Goal: Task Accomplishment & Management: Manage account settings

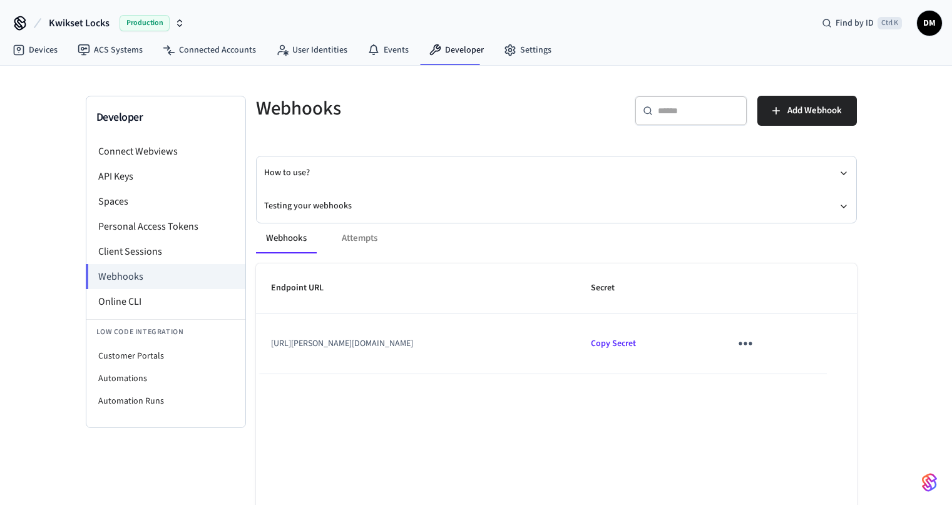
click at [755, 342] on icon "sticky table" at bounding box center [745, 343] width 19 height 19
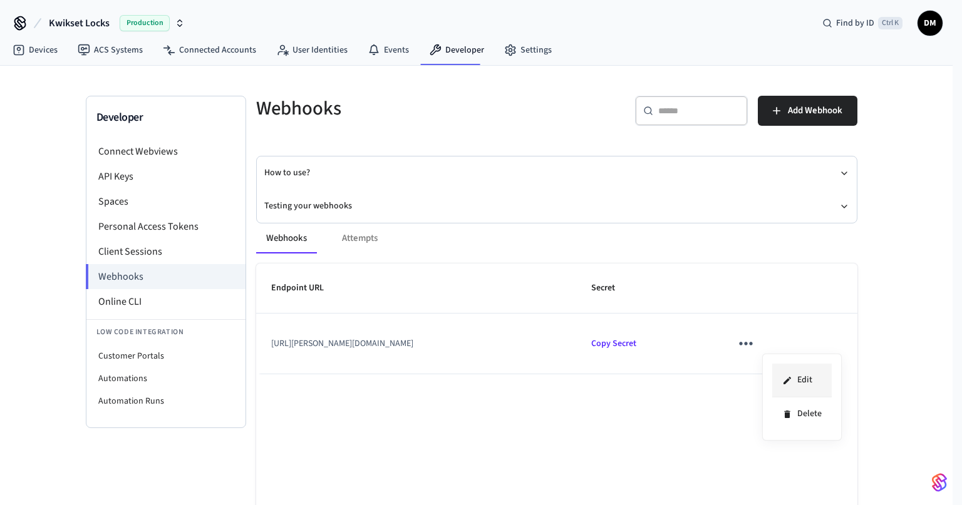
click at [791, 376] on icon at bounding box center [787, 381] width 10 height 10
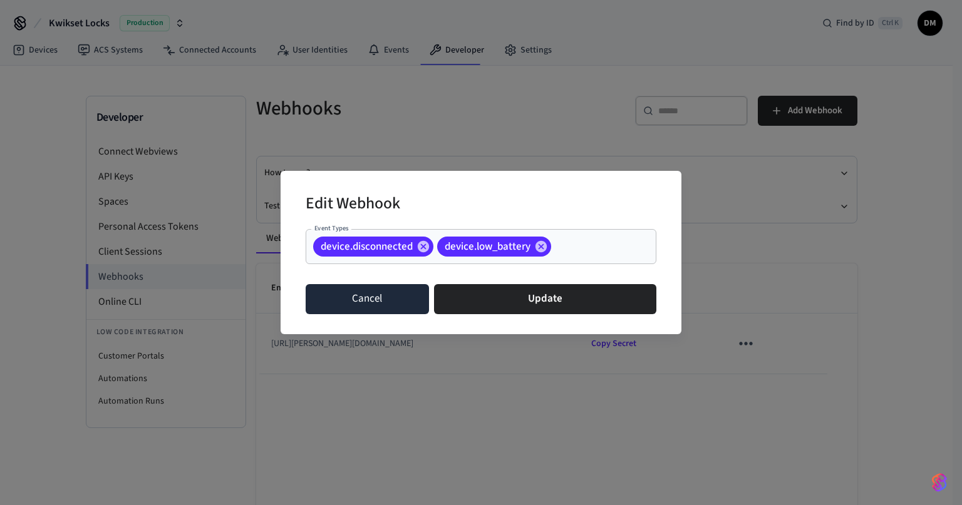
click at [396, 301] on button "Cancel" at bounding box center [366, 299] width 123 height 30
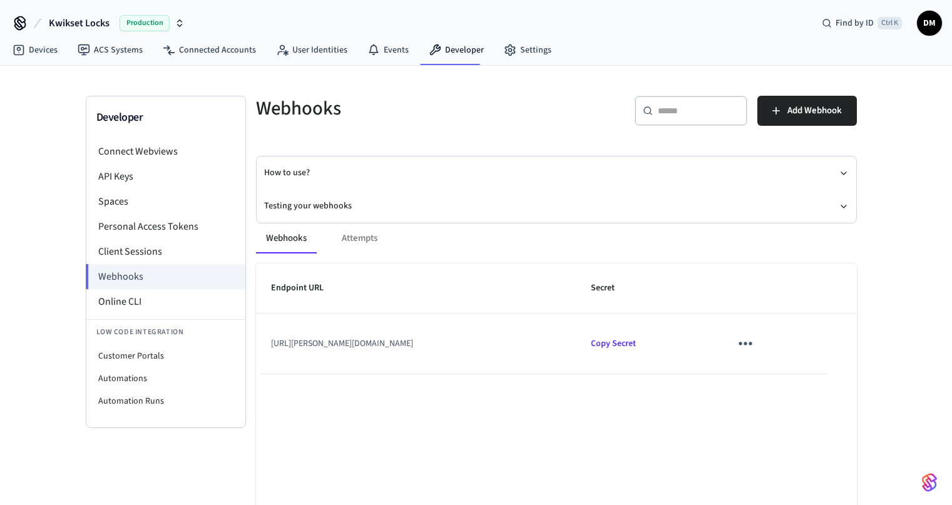
click at [390, 334] on td "[URL][PERSON_NAME][DOMAIN_NAME]" at bounding box center [416, 344] width 320 height 60
click at [393, 344] on td "[URL][PERSON_NAME][DOMAIN_NAME]" at bounding box center [416, 344] width 320 height 60
click at [755, 348] on icon "sticky table" at bounding box center [745, 343] width 19 height 19
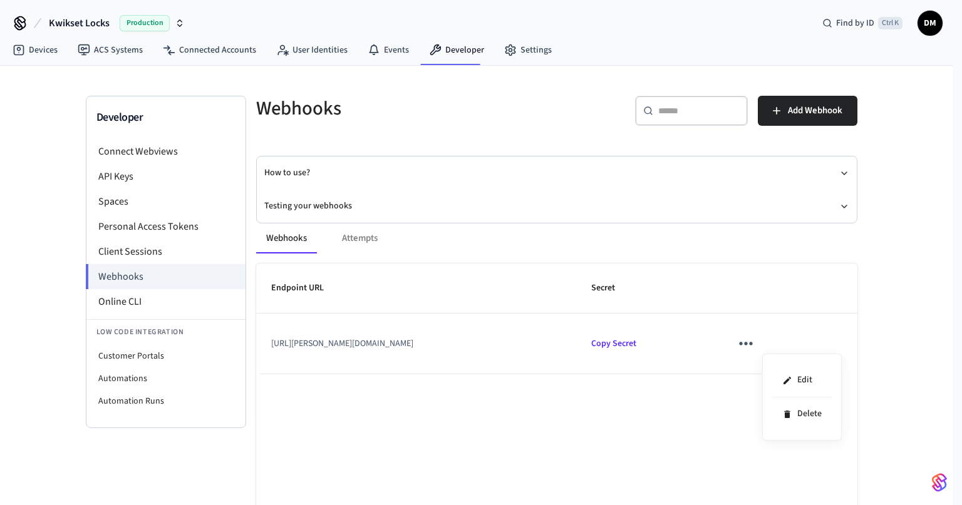
click at [667, 394] on div at bounding box center [481, 252] width 962 height 505
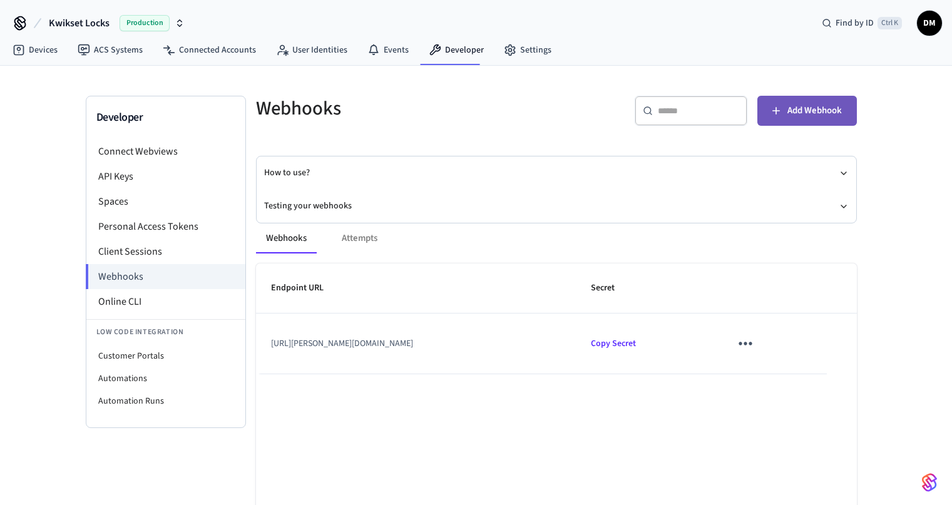
click at [789, 116] on span "Add Webhook" at bounding box center [815, 111] width 54 height 16
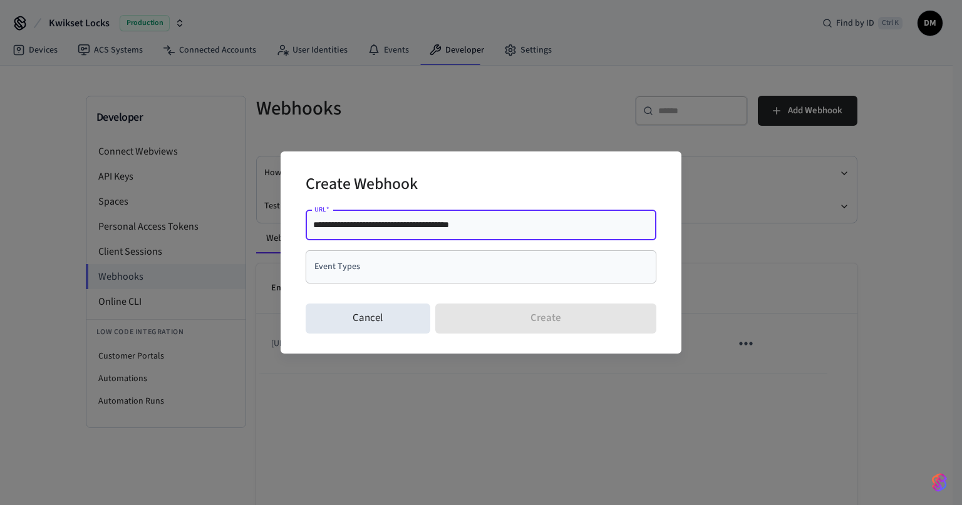
type input "**********"
click at [444, 258] on input "Event Types" at bounding box center [471, 267] width 321 height 22
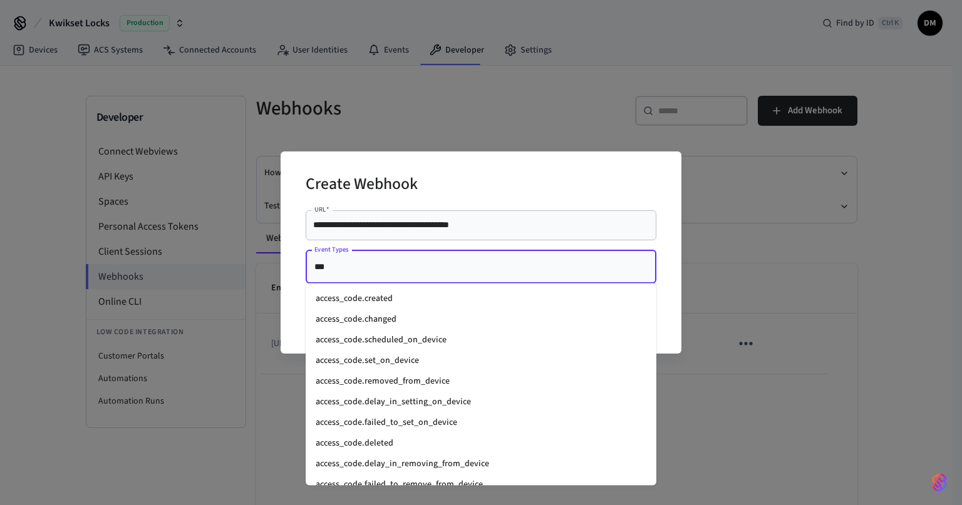
type input "****"
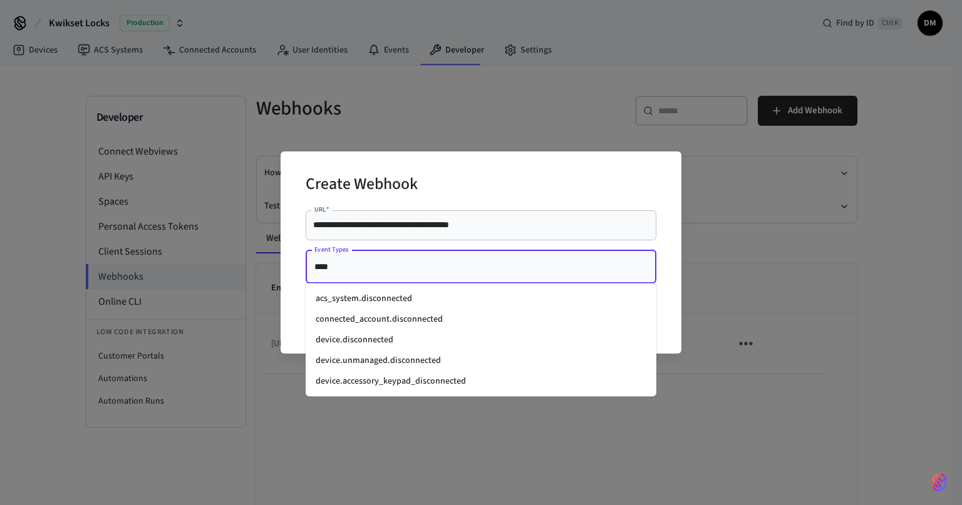
click at [433, 339] on li "device.disconnected" at bounding box center [480, 340] width 351 height 21
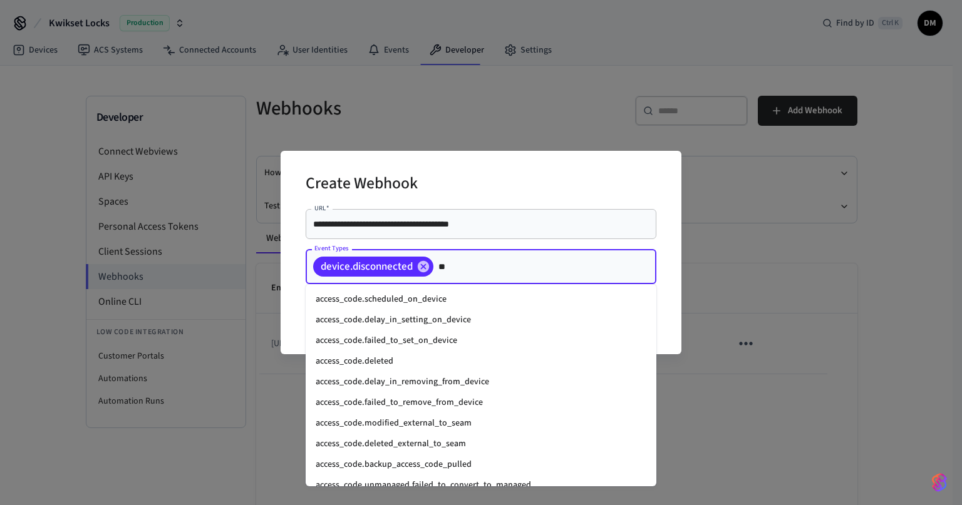
type input "***"
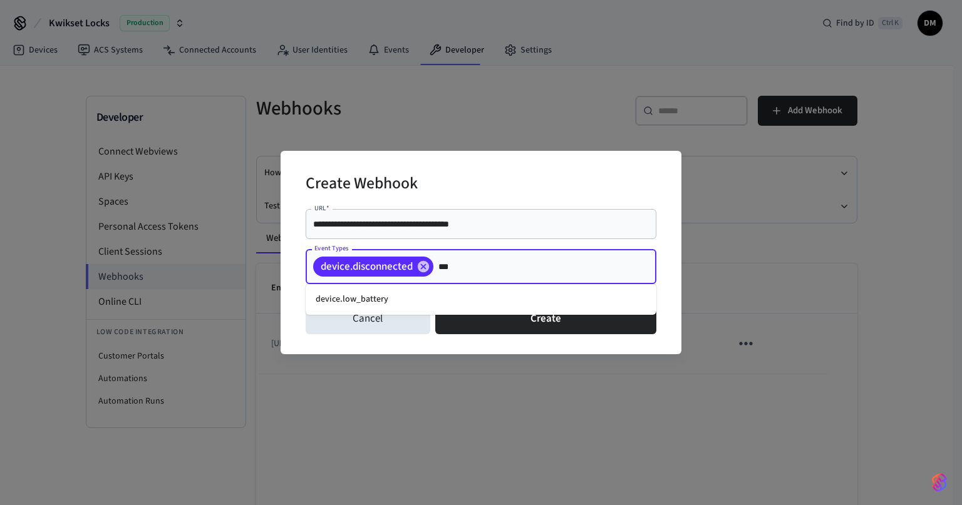
click at [545, 303] on li "device.low_battery" at bounding box center [480, 299] width 351 height 21
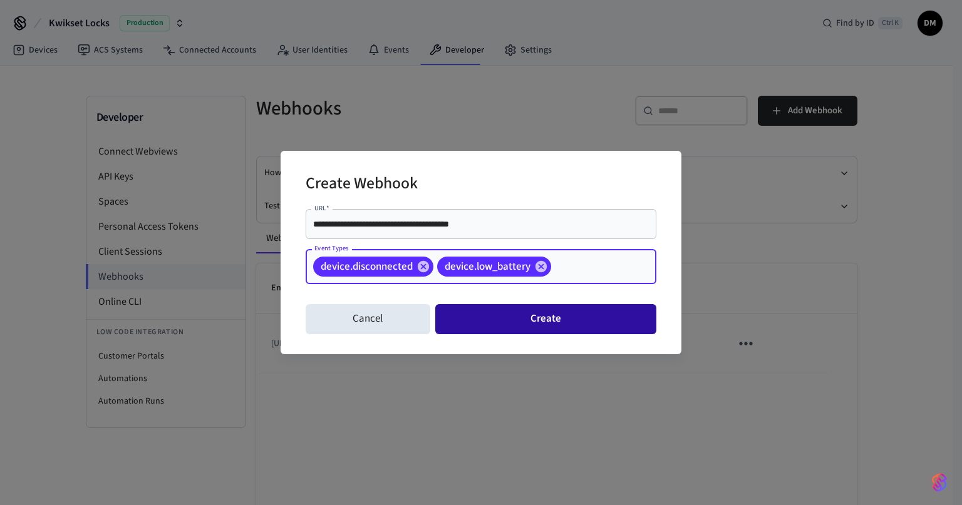
click at [557, 331] on button "Create" at bounding box center [545, 319] width 221 height 30
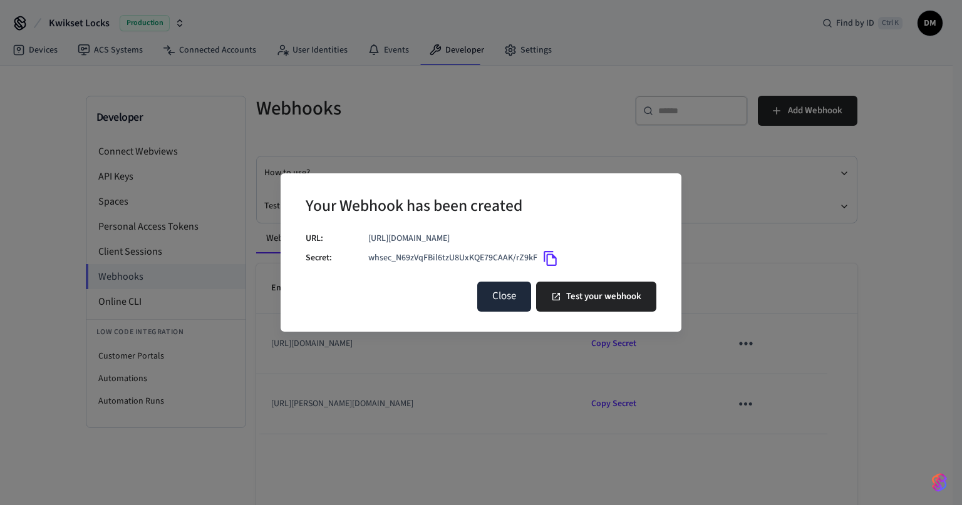
click at [509, 296] on button "Close" at bounding box center [504, 297] width 54 height 30
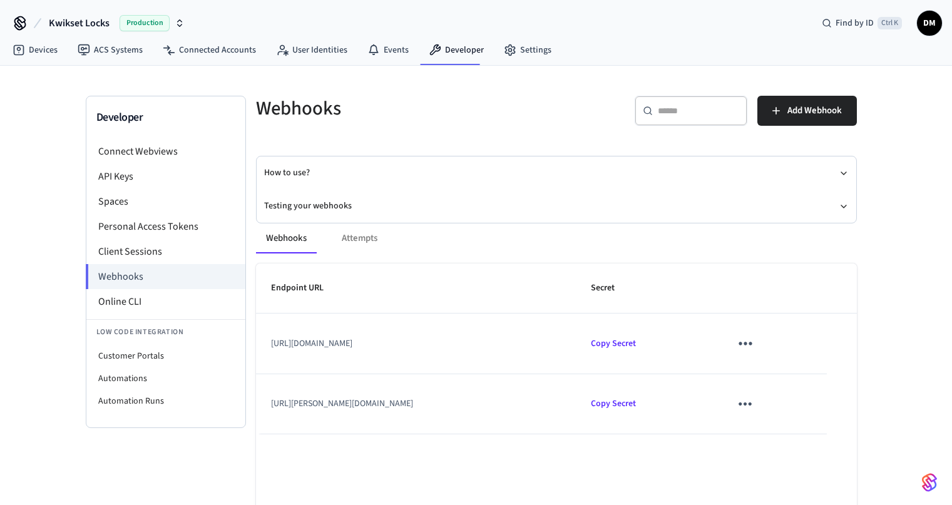
click at [760, 345] on button "sticky table" at bounding box center [745, 343] width 29 height 29
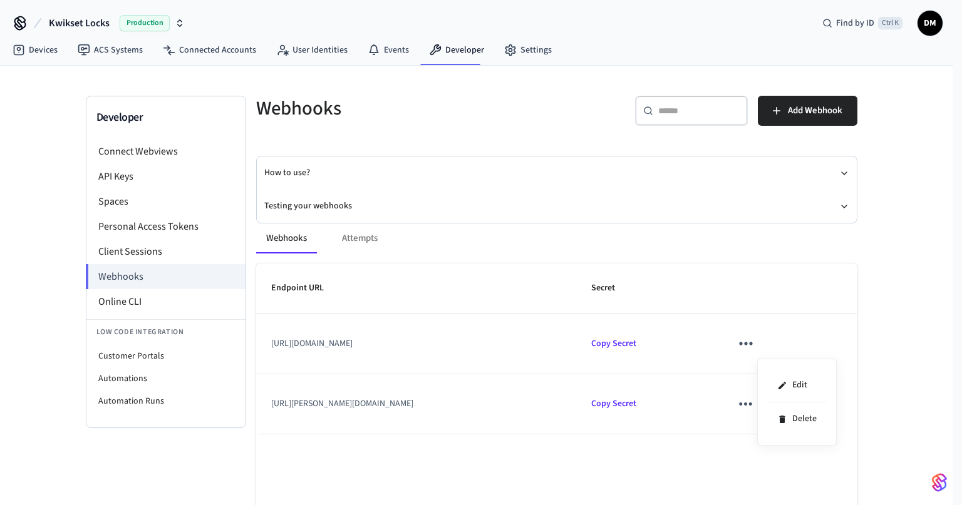
click at [406, 356] on div at bounding box center [481, 252] width 962 height 505
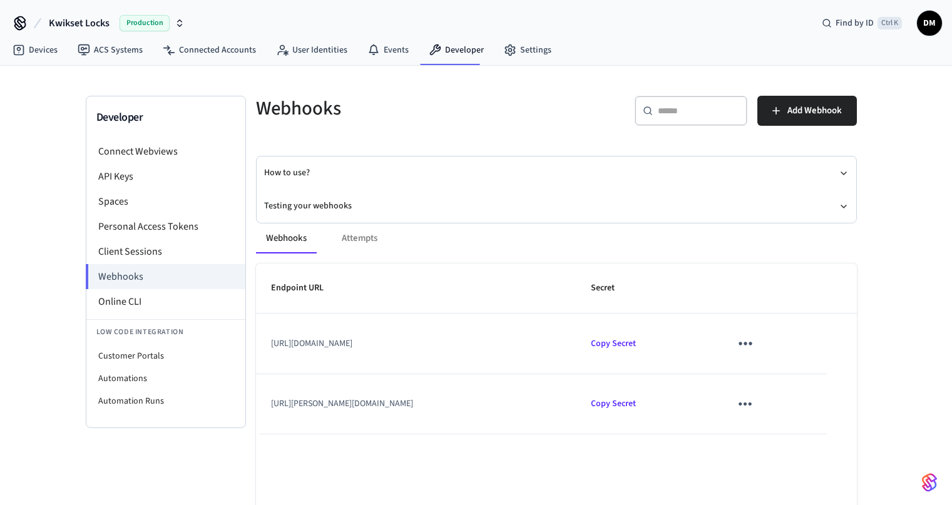
click at [409, 344] on body "Kwikset Locks Production Find by ID Ctrl K DM Devices ACS Systems Connected Acc…" at bounding box center [476, 281] width 952 height 562
click at [755, 347] on icon "sticky table" at bounding box center [745, 343] width 19 height 19
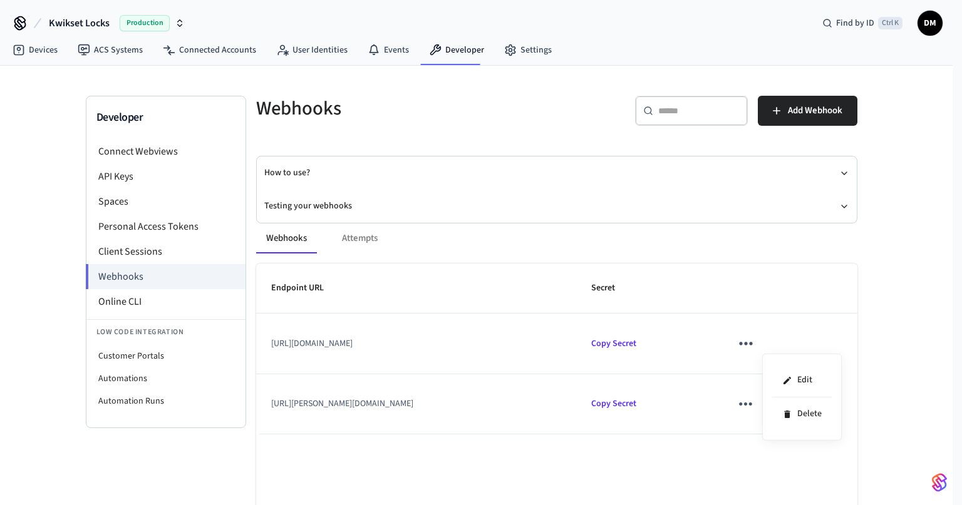
click at [549, 312] on div at bounding box center [481, 252] width 962 height 505
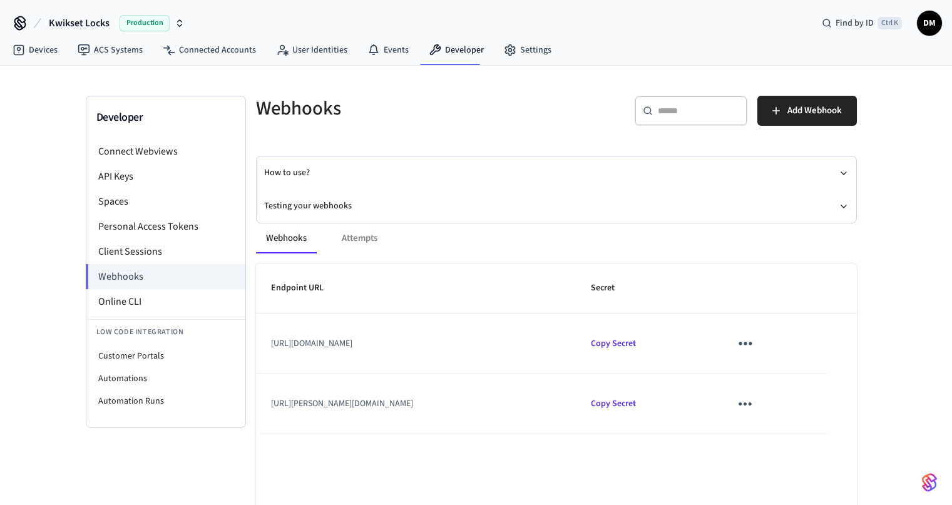
click at [356, 248] on div "Webhooks Attempts" at bounding box center [556, 238] width 601 height 30
click at [361, 239] on div "Webhooks Attempts" at bounding box center [556, 238] width 601 height 30
click at [760, 394] on button "sticky table" at bounding box center [745, 403] width 29 height 29
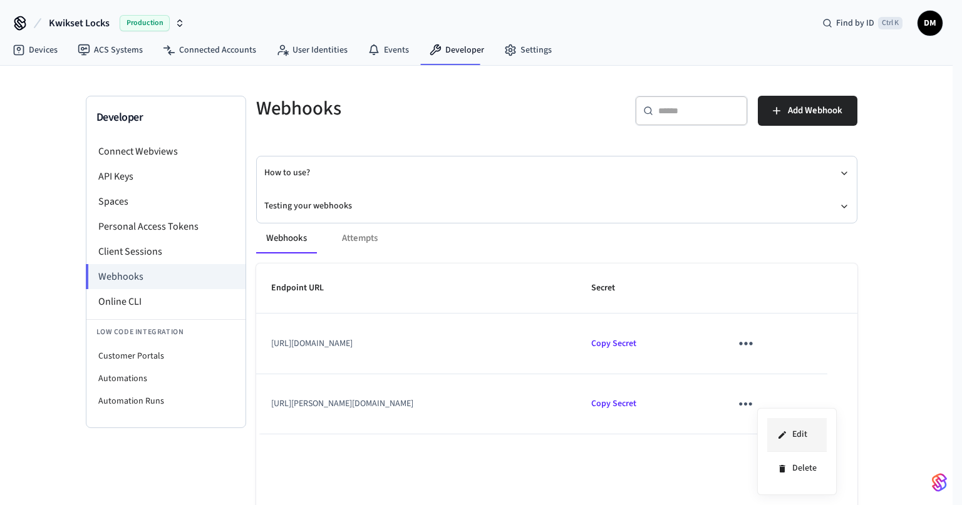
click at [786, 442] on li "Edit" at bounding box center [796, 435] width 59 height 34
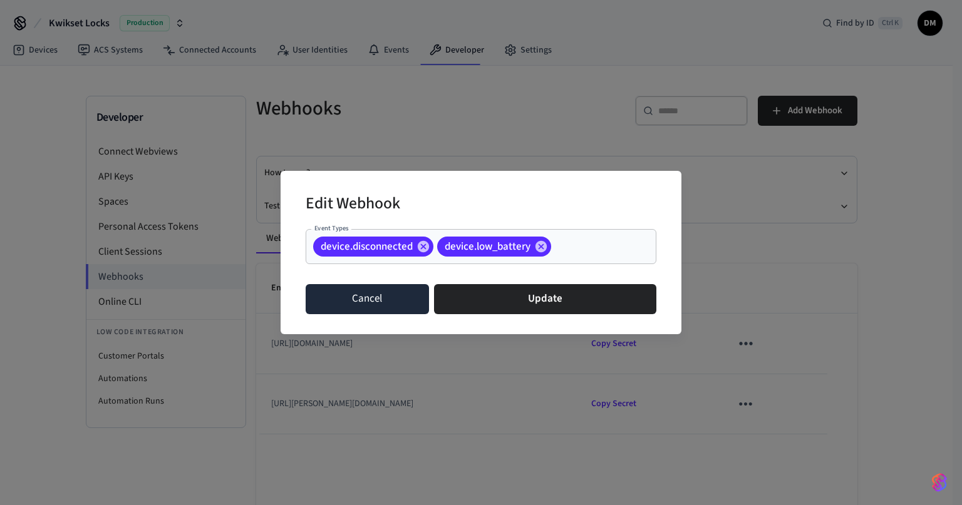
click at [406, 290] on button "Cancel" at bounding box center [366, 299] width 123 height 30
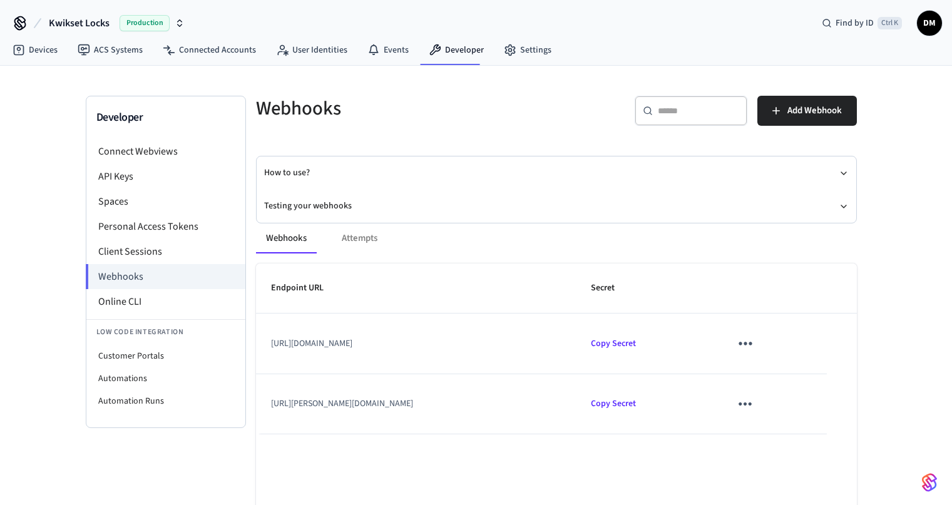
click at [755, 406] on icon "sticky table" at bounding box center [745, 403] width 19 height 19
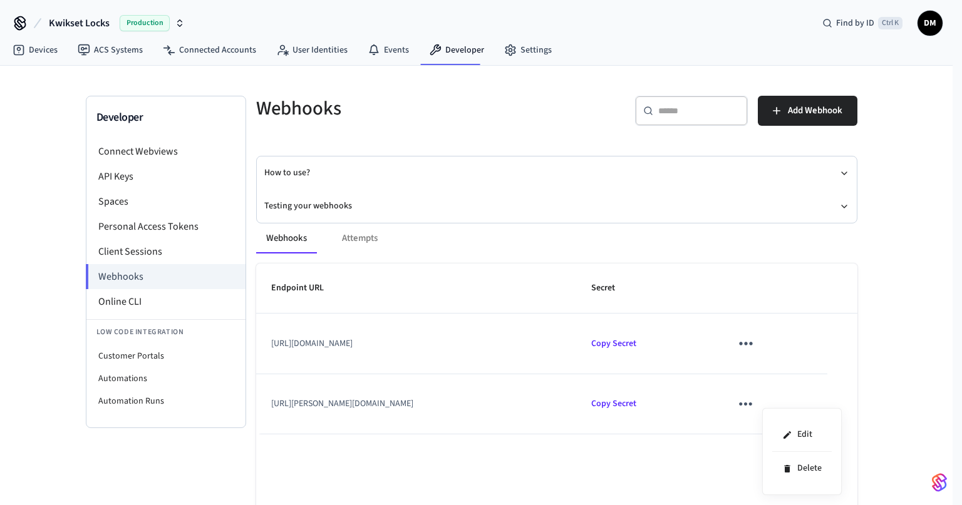
click at [770, 431] on div "Edit Delete" at bounding box center [802, 451] width 80 height 87
click at [779, 428] on li "Edit" at bounding box center [801, 435] width 59 height 34
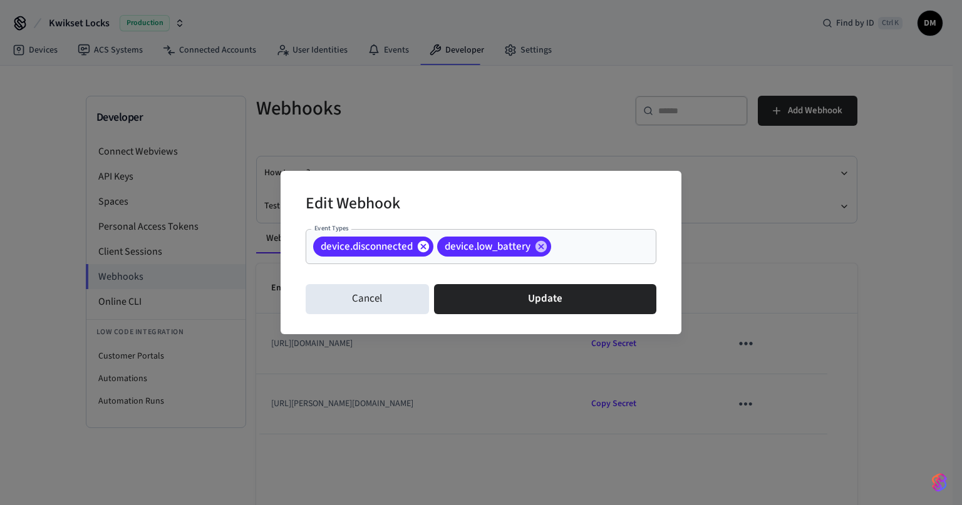
click at [423, 248] on icon at bounding box center [423, 246] width 11 height 11
click at [419, 251] on icon at bounding box center [416, 246] width 11 height 11
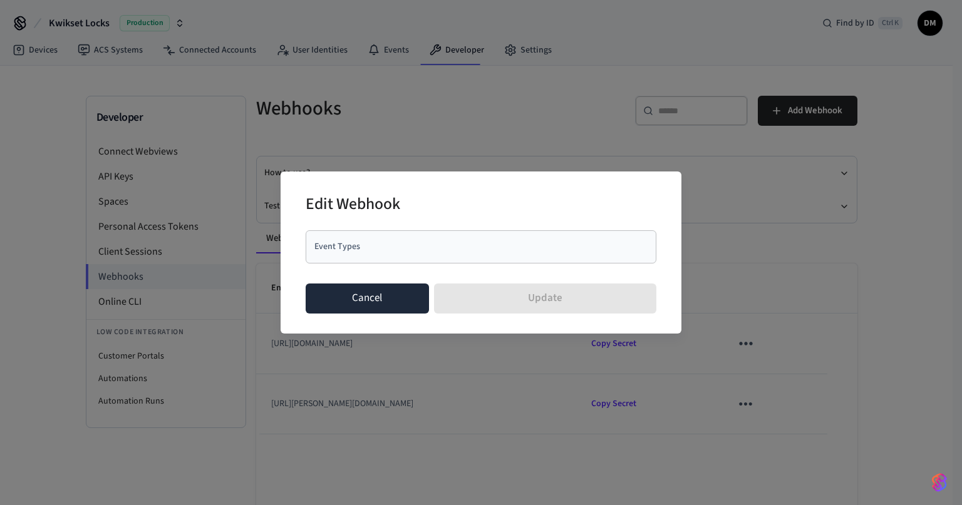
click at [374, 305] on button "Cancel" at bounding box center [366, 299] width 123 height 30
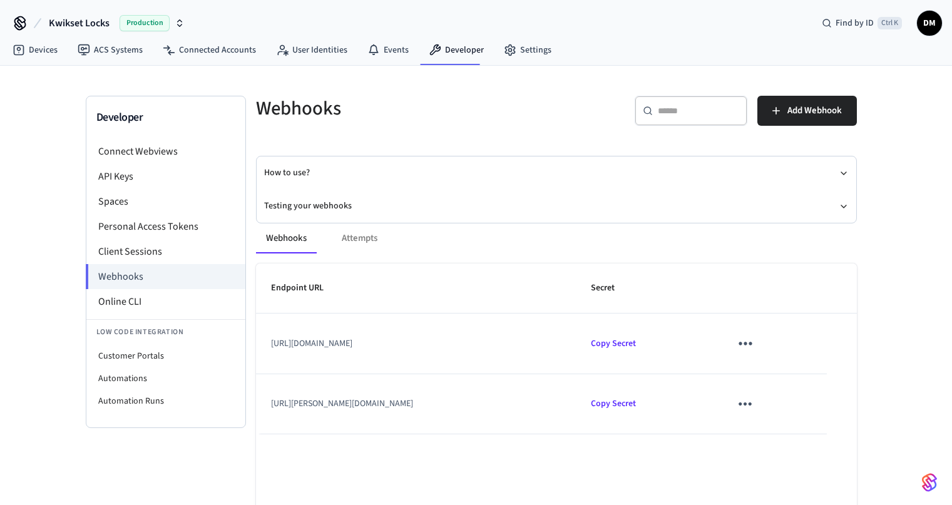
click at [752, 404] on icon "sticky table" at bounding box center [745, 404] width 13 height 3
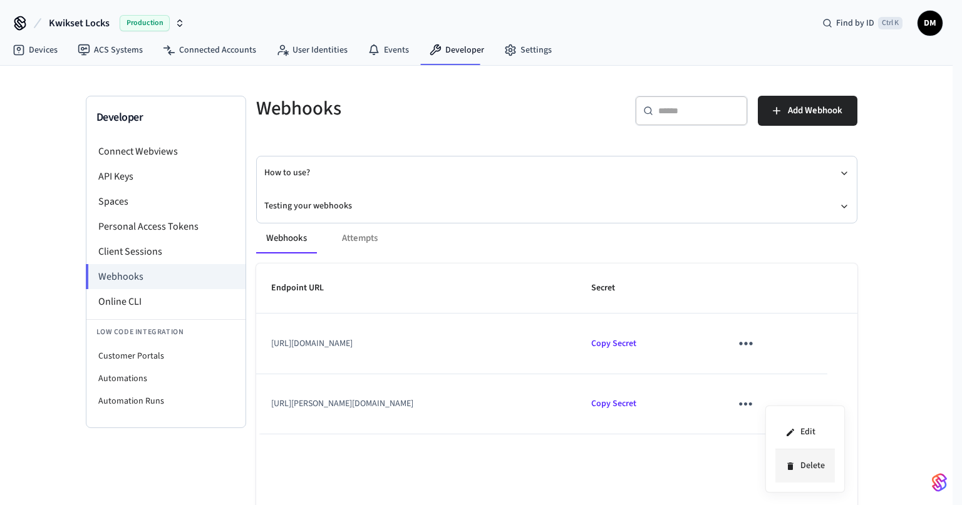
click at [812, 458] on li "Delete" at bounding box center [804, 465] width 59 height 33
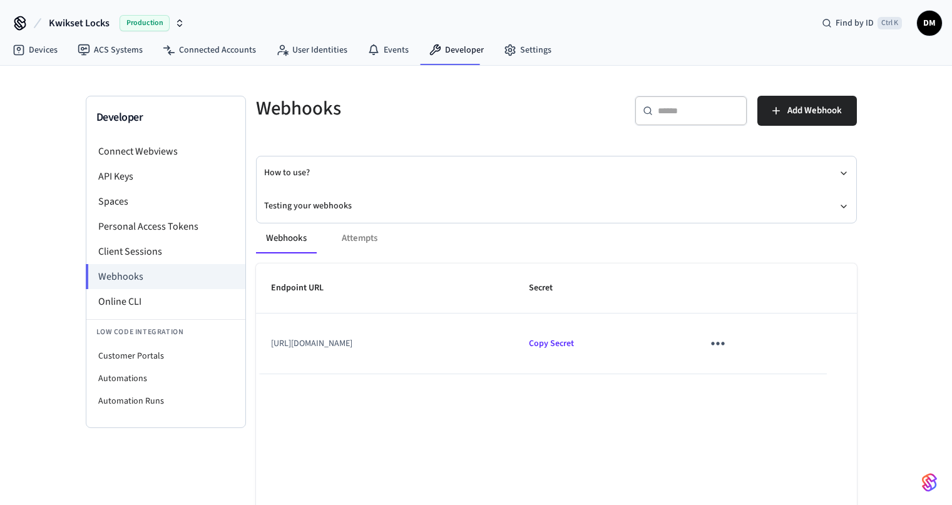
click at [384, 332] on td "[URL][DOMAIN_NAME]" at bounding box center [385, 344] width 259 height 60
click at [366, 239] on div "Webhooks Attempts" at bounding box center [556, 238] width 601 height 30
click at [398, 63] on nav "Devices ACS Systems Connected Accounts User Identities Events Developer Settings" at bounding box center [282, 50] width 559 height 29
click at [387, 54] on link "Events" at bounding box center [387, 50] width 61 height 23
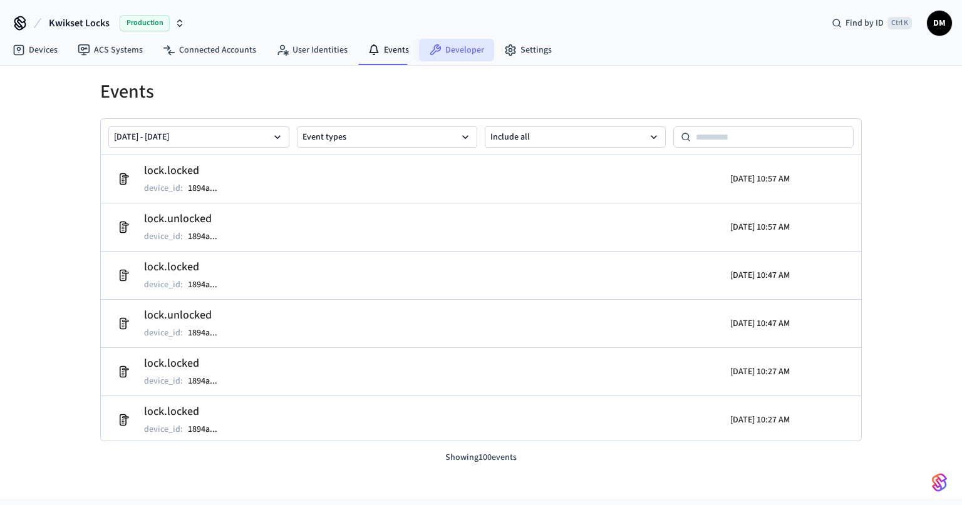
click at [447, 48] on link "Developer" at bounding box center [456, 50] width 75 height 23
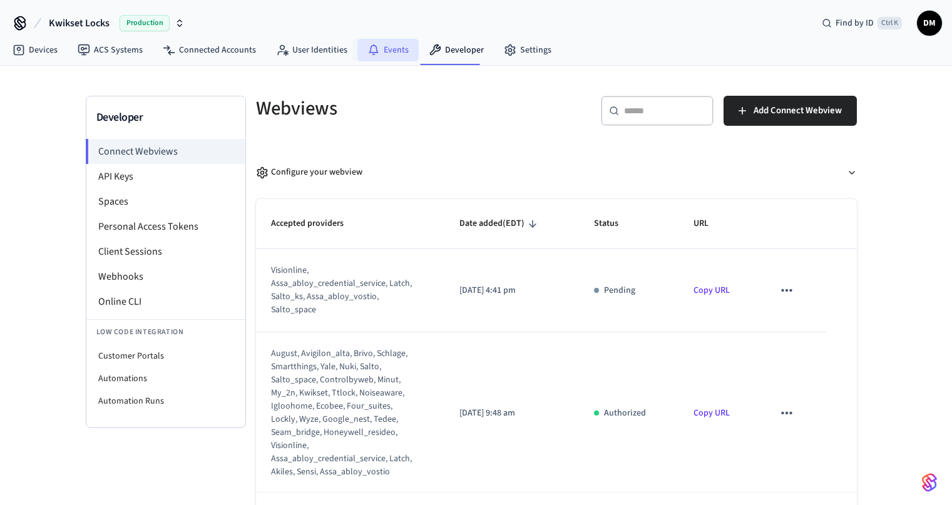
click at [384, 57] on link "Events" at bounding box center [387, 50] width 61 height 23
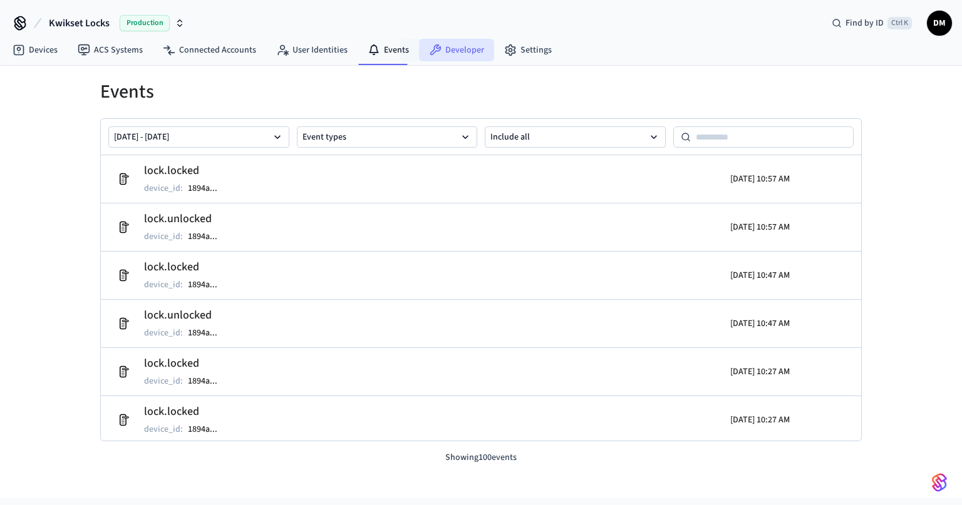
click at [447, 45] on link "Developer" at bounding box center [456, 50] width 75 height 23
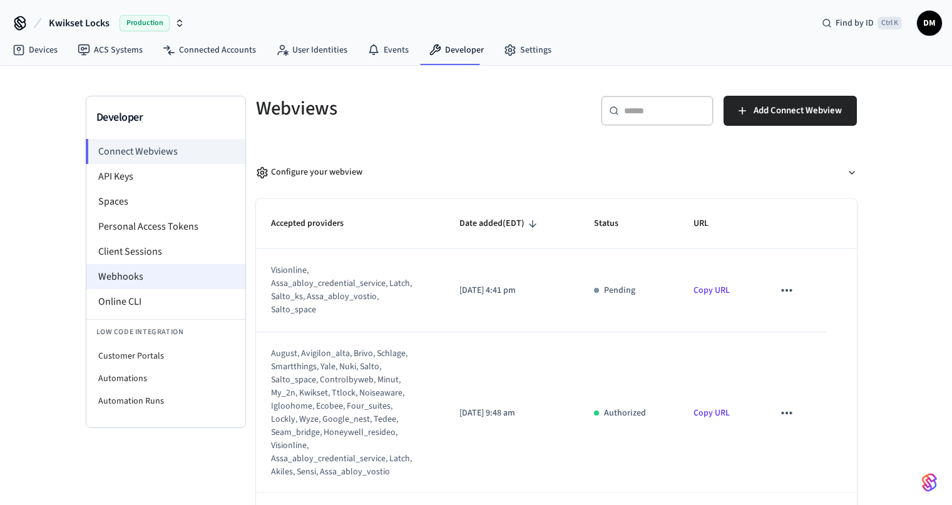
click at [157, 274] on li "Webhooks" at bounding box center [165, 276] width 159 height 25
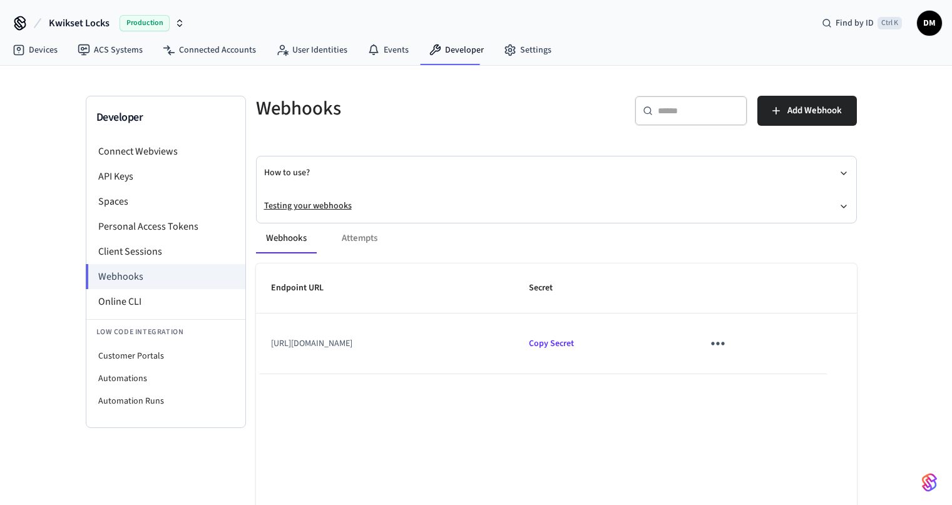
click at [372, 207] on button "Testing your webhooks" at bounding box center [556, 206] width 585 height 33
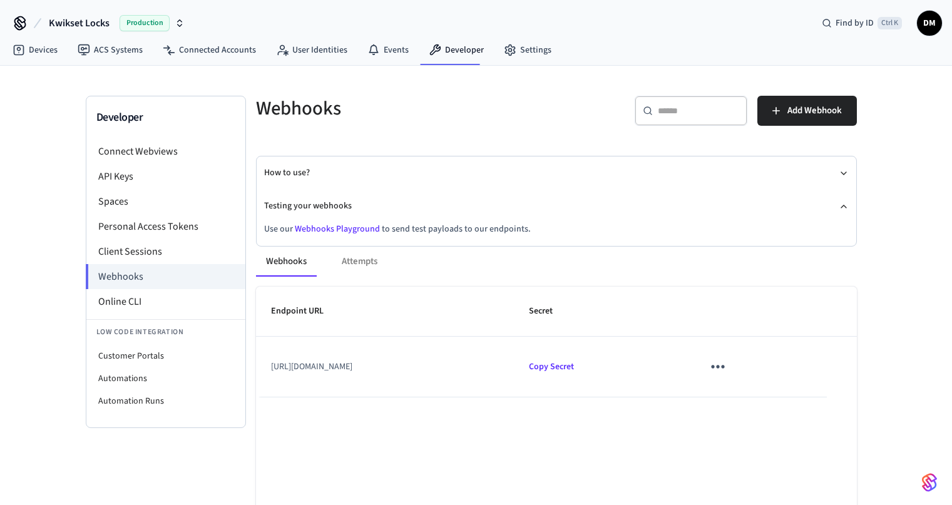
click at [364, 232] on div "Webhooks Attempts Endpoint URL Secret [URL][DOMAIN_NAME] Copy Secret Rows per p…" at bounding box center [549, 436] width 616 height 409
click at [355, 227] on link "Webhooks Playground" at bounding box center [337, 229] width 85 height 13
